Goal: Find specific page/section: Find specific page/section

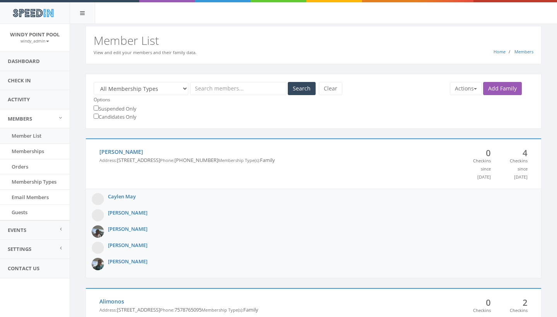
click at [247, 89] on input "text" at bounding box center [238, 88] width 97 height 13
type input "groom"
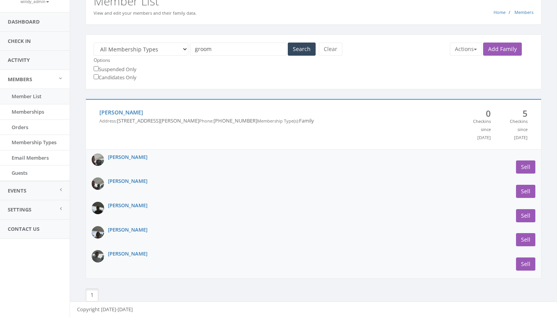
scroll to position [45, 0]
click at [101, 160] on img at bounding box center [98, 160] width 12 height 12
click at [121, 157] on link "[PERSON_NAME]" at bounding box center [127, 157] width 39 height 7
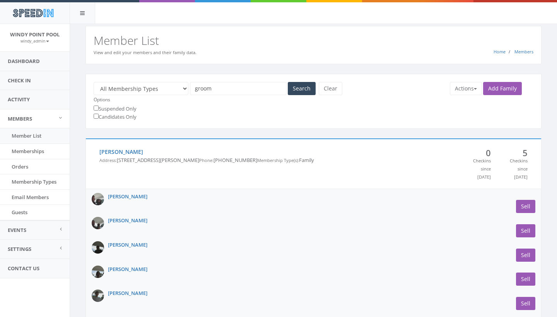
scroll to position [45, 0]
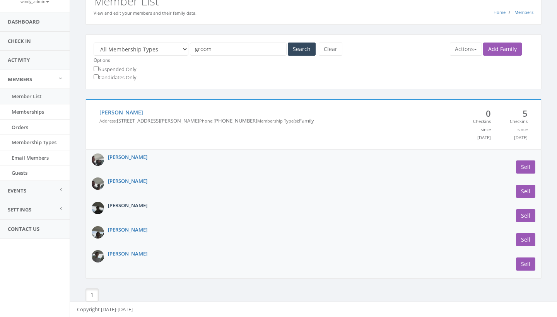
click at [108, 207] on link "[PERSON_NAME]" at bounding box center [127, 205] width 39 height 7
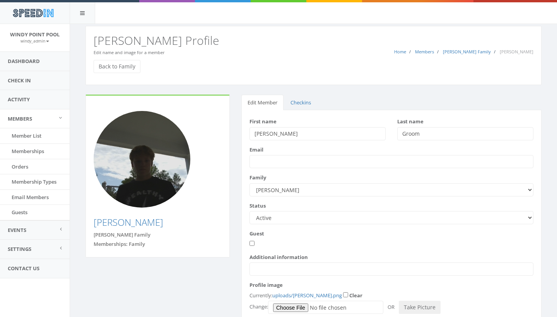
click at [143, 170] on img at bounding box center [142, 159] width 97 height 97
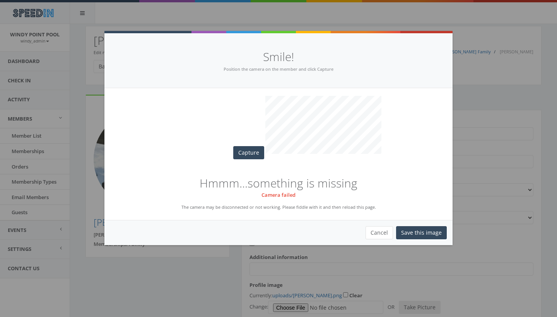
click at [391, 228] on button "Cancel" at bounding box center [379, 232] width 27 height 13
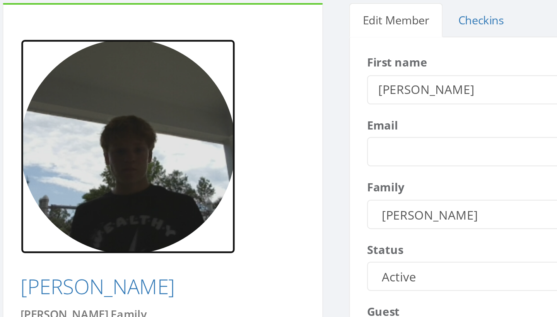
scroll to position [7, 0]
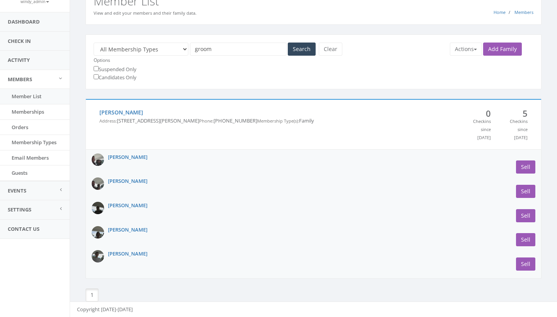
scroll to position [45, 0]
click at [117, 255] on link "[PERSON_NAME]" at bounding box center [127, 253] width 39 height 7
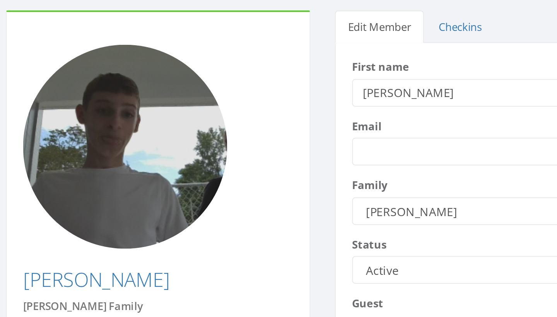
scroll to position [46, 0]
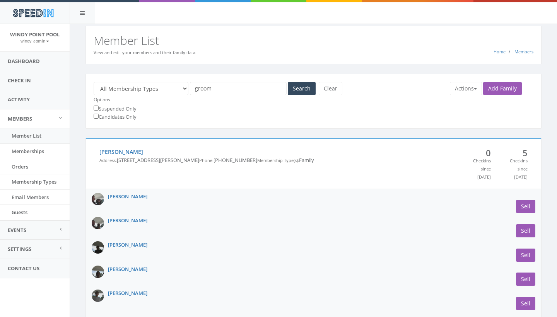
scroll to position [45, 0]
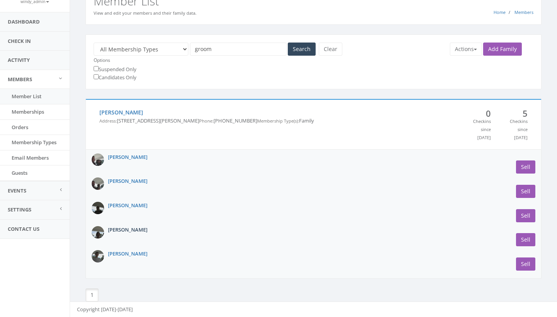
click at [125, 229] on link "[PERSON_NAME]" at bounding box center [127, 229] width 39 height 7
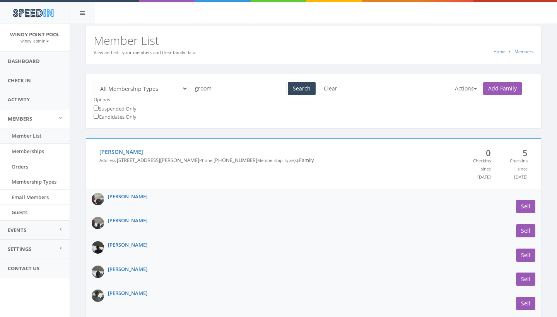
scroll to position [45, 0]
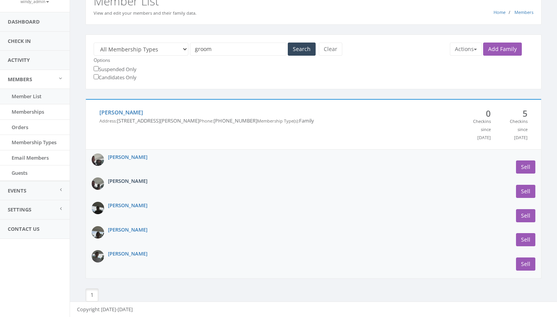
click at [125, 184] on link "[PERSON_NAME]" at bounding box center [127, 181] width 39 height 7
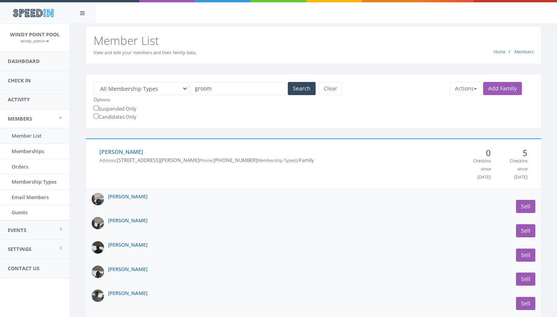
scroll to position [45, 0]
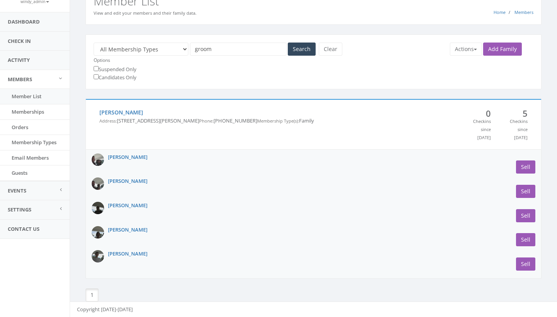
click at [242, 43] on input "groom" at bounding box center [238, 49] width 97 height 13
type input "g"
type input "[PERSON_NAME]"
click at [302, 43] on button "Search" at bounding box center [302, 49] width 28 height 13
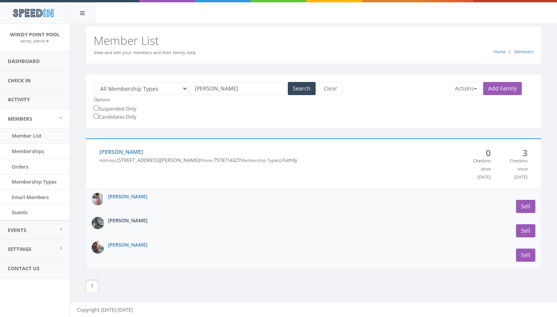
click at [114, 224] on link "[PERSON_NAME]" at bounding box center [127, 220] width 39 height 7
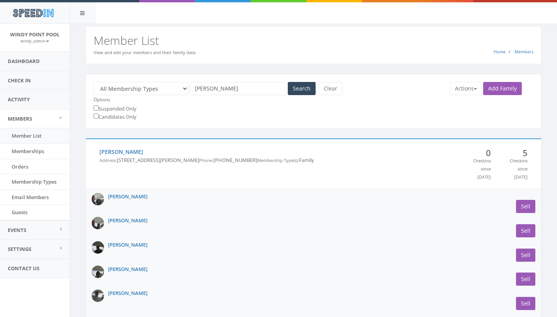
scroll to position [45, 0]
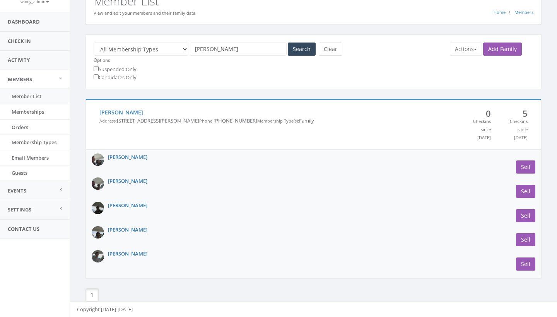
click at [330, 43] on button "Clear" at bounding box center [331, 49] width 24 height 13
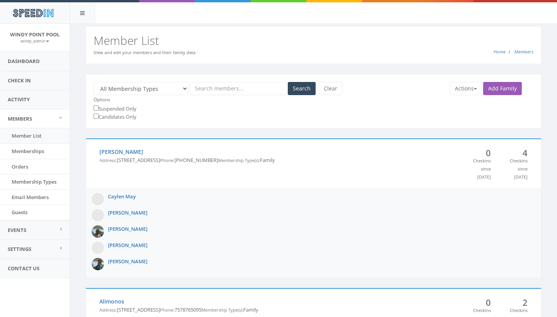
click at [225, 93] on input "text" at bounding box center [238, 88] width 97 height 13
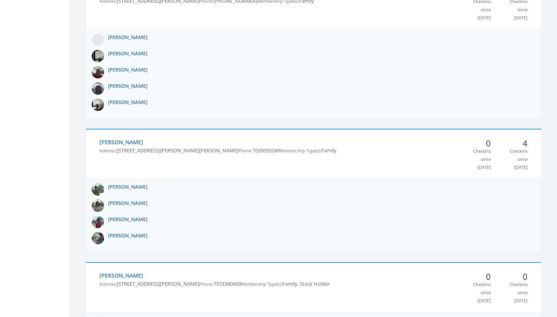
scroll to position [794, 0]
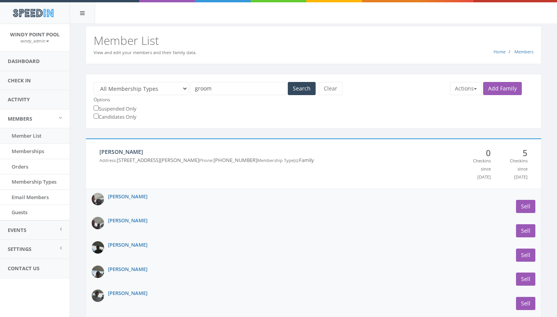
click at [120, 150] on link "[PERSON_NAME]" at bounding box center [121, 151] width 44 height 7
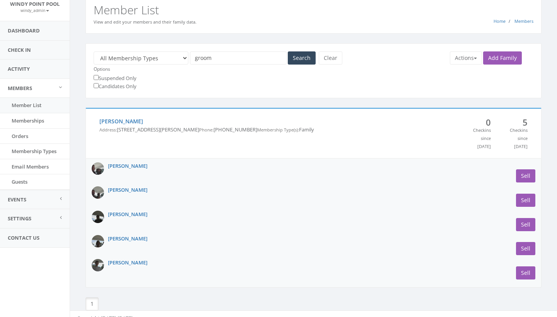
click at [259, 62] on input "groom" at bounding box center [238, 57] width 97 height 13
type input "g"
click at [333, 53] on button "Clear" at bounding box center [331, 57] width 24 height 13
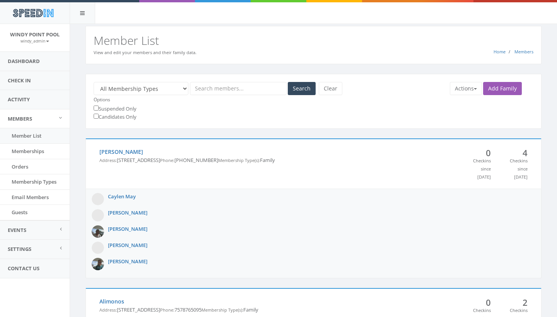
click at [247, 83] on input "text" at bounding box center [238, 88] width 97 height 13
type input "[PERSON_NAME]"
click at [302, 88] on button "Search" at bounding box center [302, 88] width 28 height 13
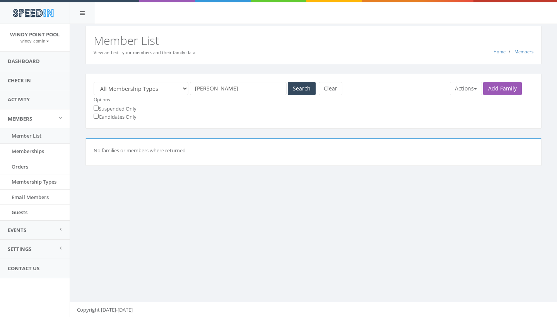
click at [328, 88] on button "Clear" at bounding box center [331, 88] width 24 height 13
